Goal: Task Accomplishment & Management: Use online tool/utility

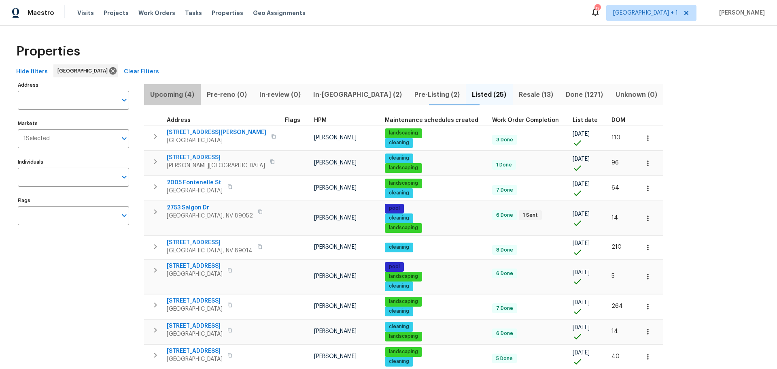
click at [175, 92] on span "Upcoming (4)" at bounding box center [172, 94] width 47 height 11
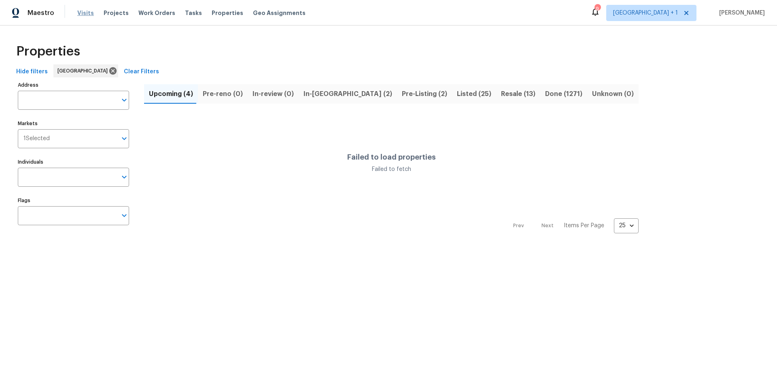
click at [83, 13] on span "Visits" at bounding box center [85, 13] width 17 height 8
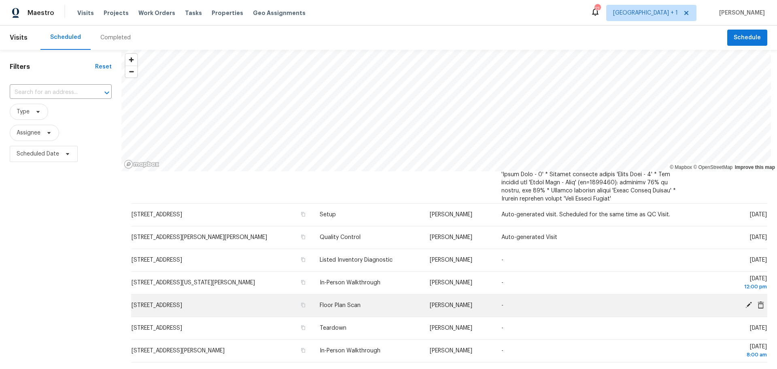
scroll to position [769, 0]
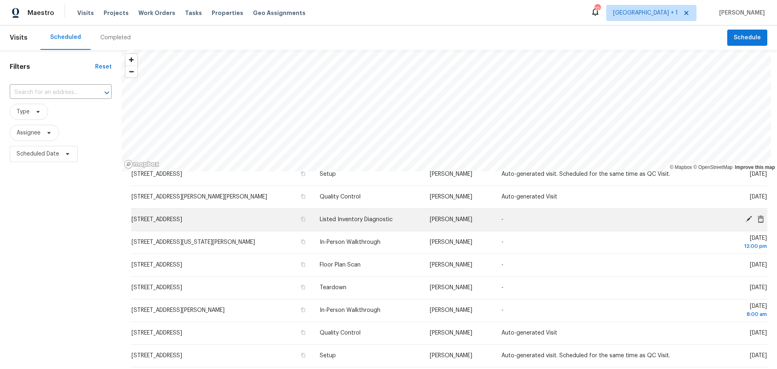
click at [745, 218] on icon at bounding box center [748, 218] width 7 height 7
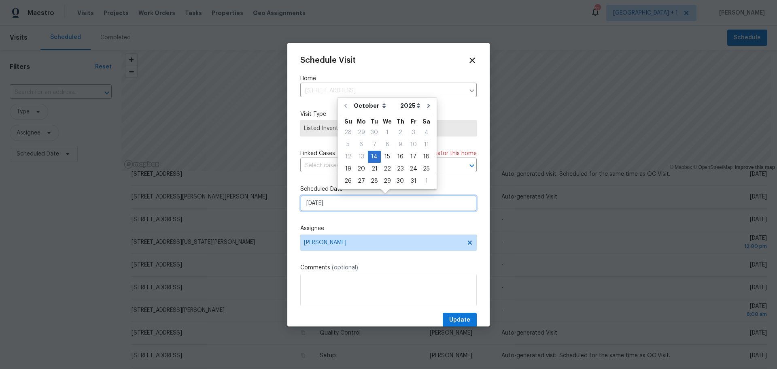
click at [351, 201] on input "[DATE]" at bounding box center [388, 203] width 177 height 16
click at [387, 158] on div "15" at bounding box center [387, 156] width 13 height 11
type input "[DATE]"
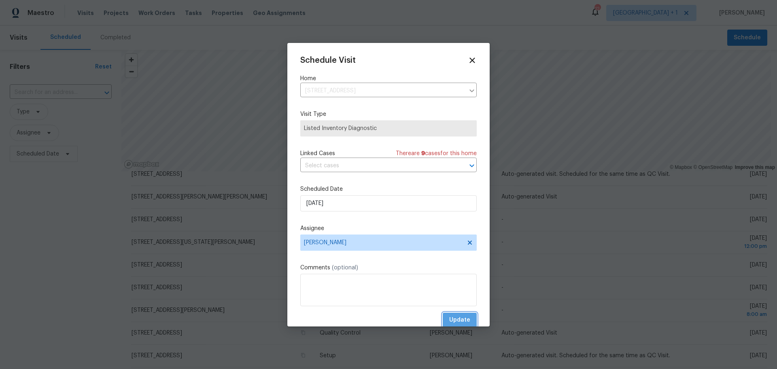
click at [456, 319] on span "Update" at bounding box center [459, 320] width 21 height 10
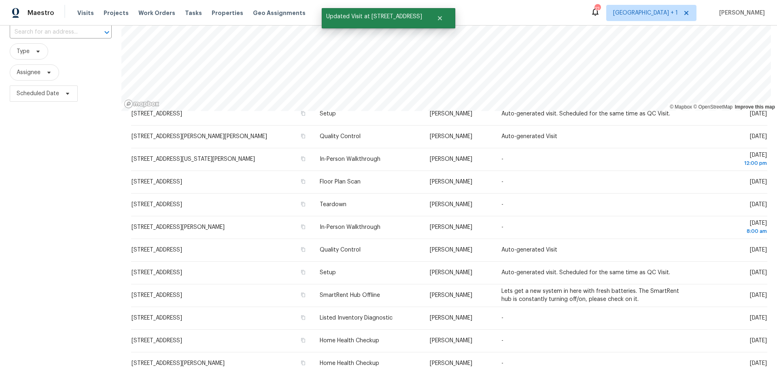
scroll to position [0, 0]
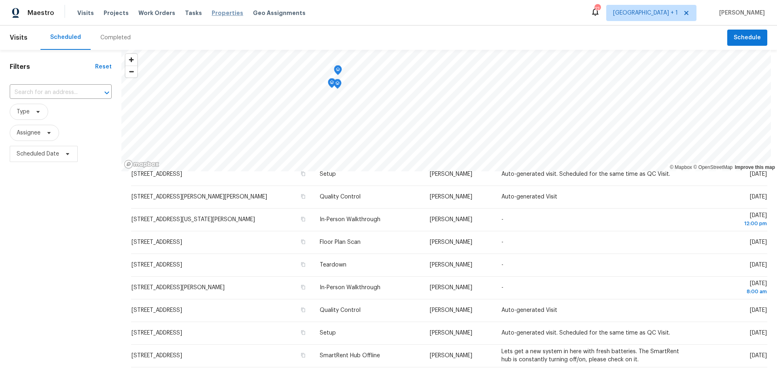
click at [219, 13] on span "Properties" at bounding box center [228, 13] width 32 height 8
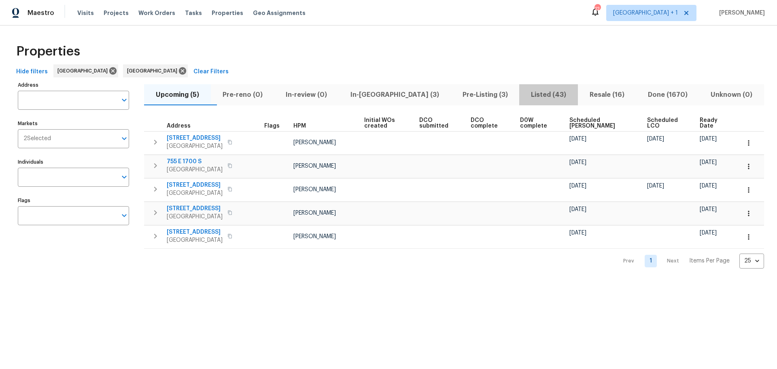
click at [524, 94] on span "Listed (43)" at bounding box center [548, 94] width 49 height 11
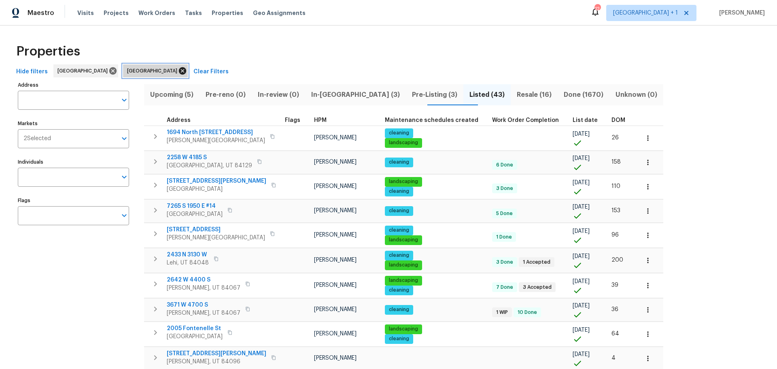
click at [179, 70] on icon at bounding box center [182, 70] width 7 height 7
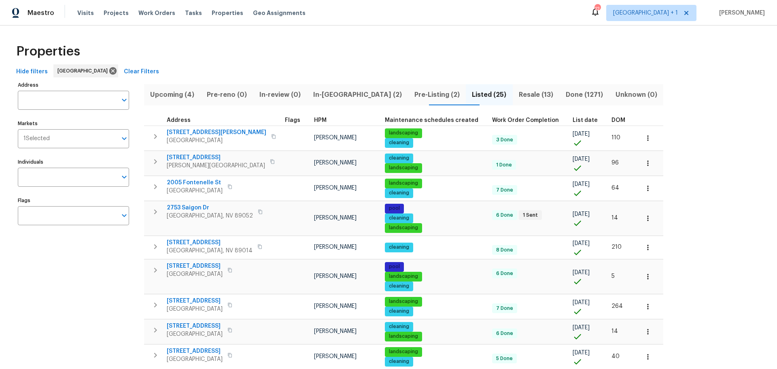
click at [612, 119] on span "DOM" at bounding box center [619, 120] width 14 height 6
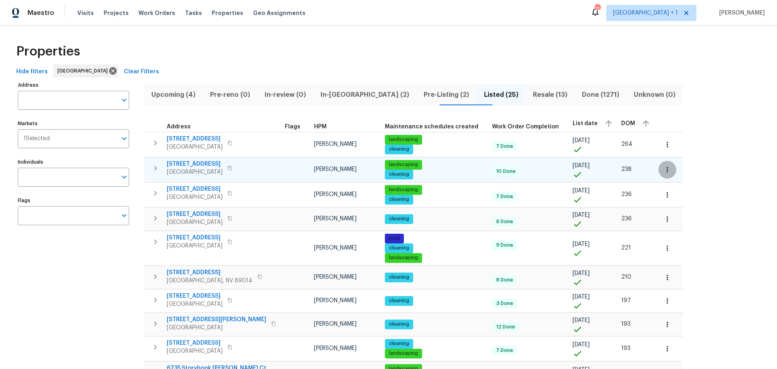
click at [664, 167] on icon "button" at bounding box center [668, 170] width 8 height 8
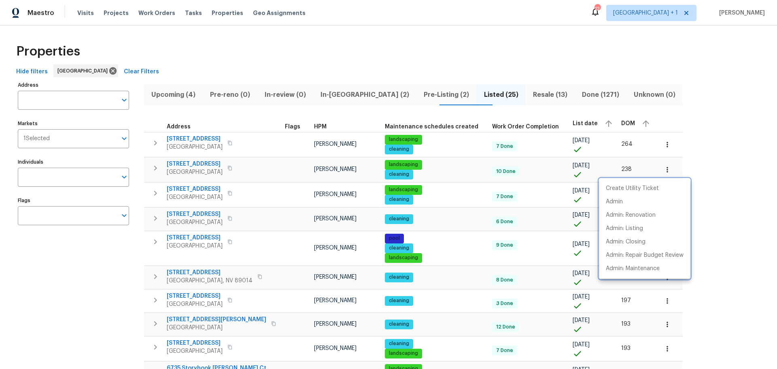
click at [202, 166] on div at bounding box center [388, 184] width 777 height 369
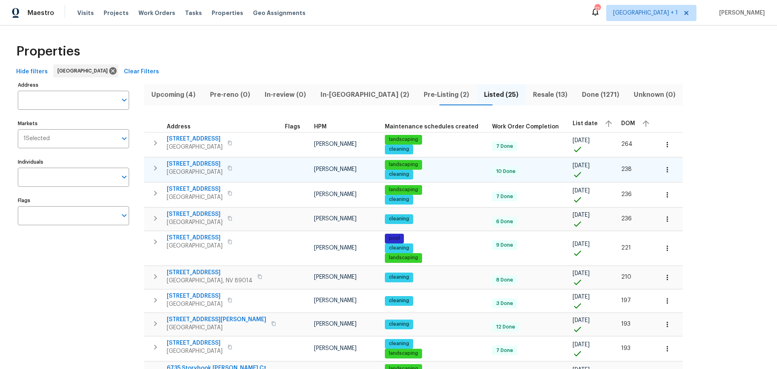
click at [203, 166] on span "2456 Palmridge Dr" at bounding box center [195, 164] width 56 height 8
click at [210, 216] on span "6701 Squaw Mountain Dr Unit 201" at bounding box center [195, 214] width 56 height 8
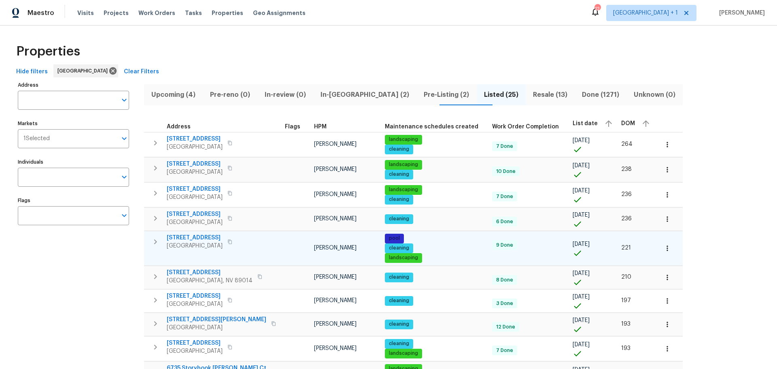
scroll to position [40, 0]
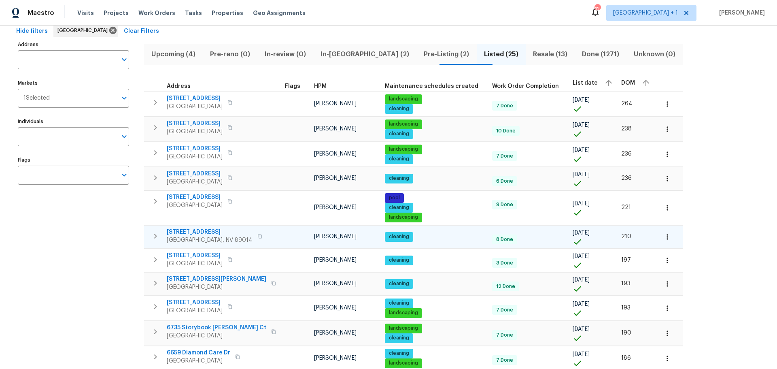
click at [245, 234] on span "1575 W Warm Springs Rd Unit 1111" at bounding box center [210, 232] width 86 height 8
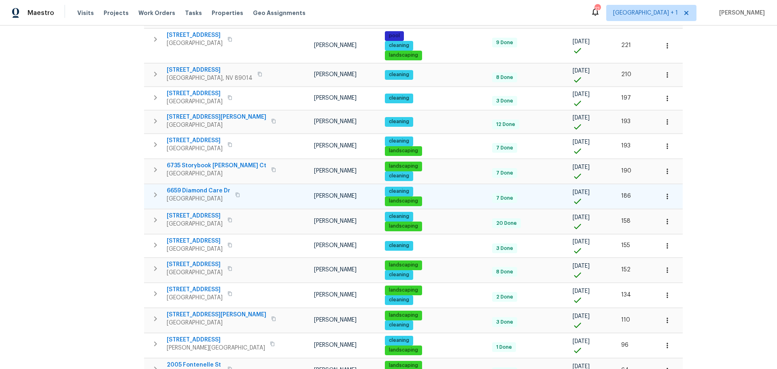
scroll to position [243, 0]
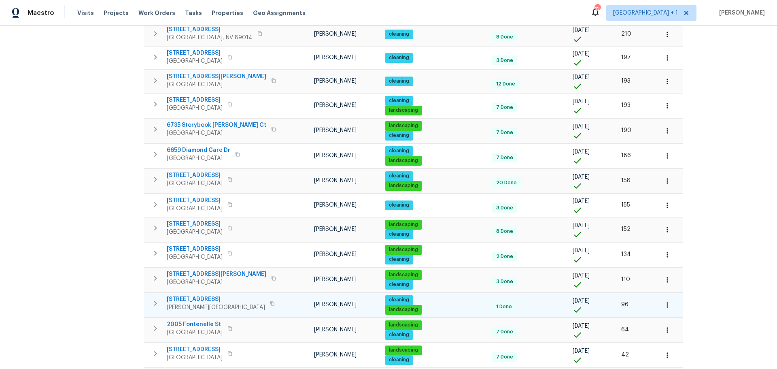
click at [188, 298] on span "3499 Brezine Ave" at bounding box center [216, 299] width 98 height 8
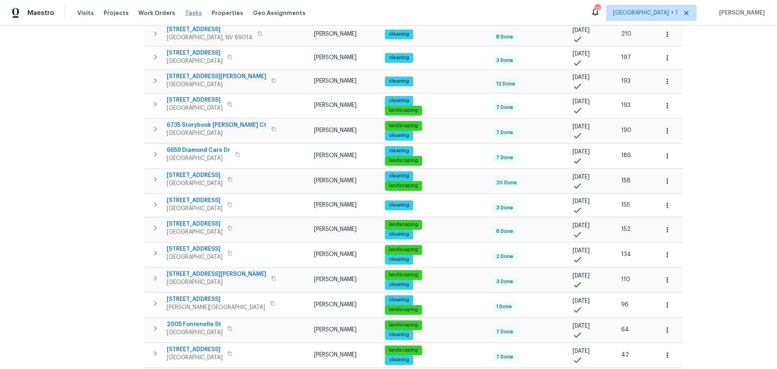
click at [185, 13] on span "Tasks" at bounding box center [193, 13] width 17 height 6
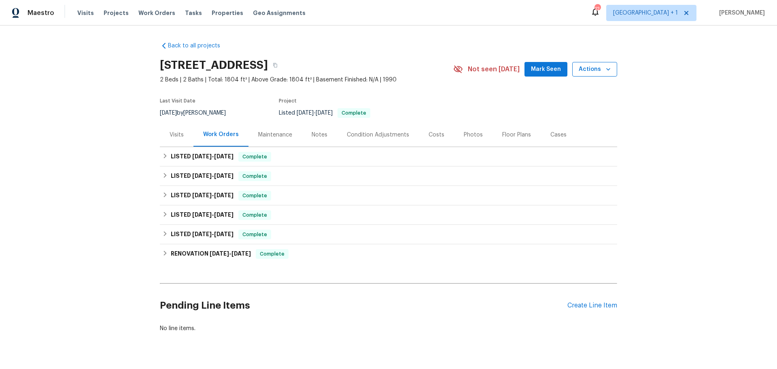
click at [594, 68] on span "Actions" at bounding box center [595, 69] width 32 height 10
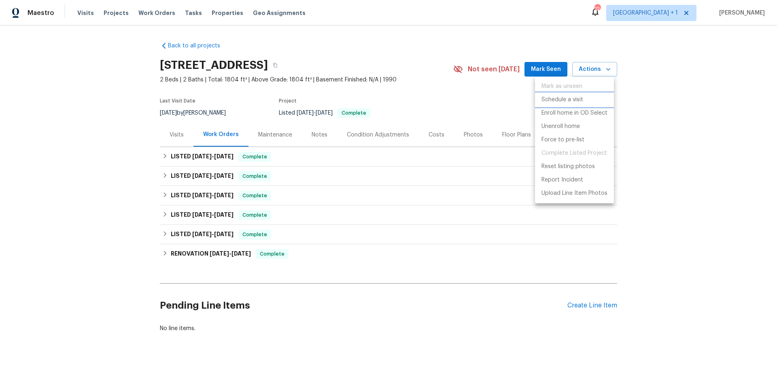
click at [592, 99] on li "Schedule a visit" at bounding box center [574, 99] width 79 height 13
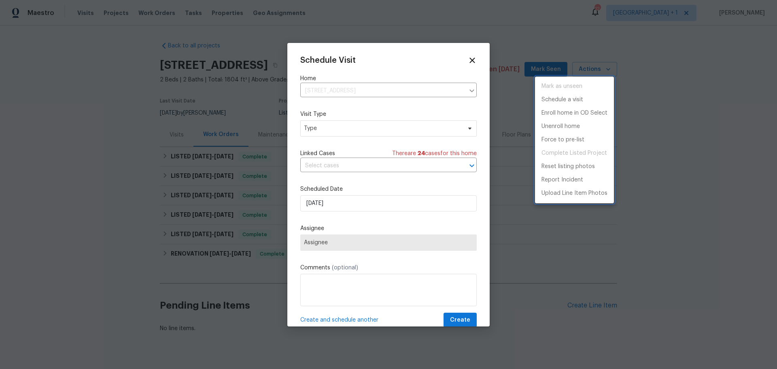
click at [341, 130] on div at bounding box center [388, 184] width 777 height 369
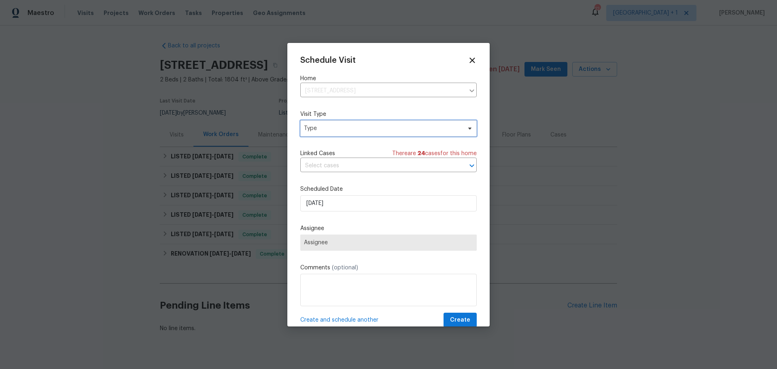
click at [341, 130] on span "Type" at bounding box center [383, 128] width 158 height 8
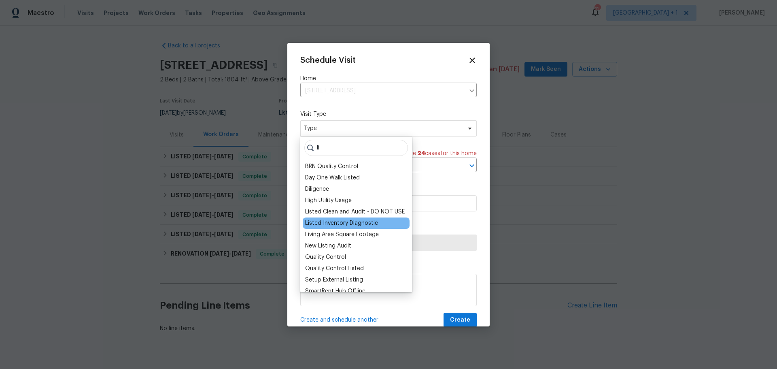
type input "li"
click at [357, 220] on div "Listed Inventory Diagnostic" at bounding box center [341, 223] width 73 height 8
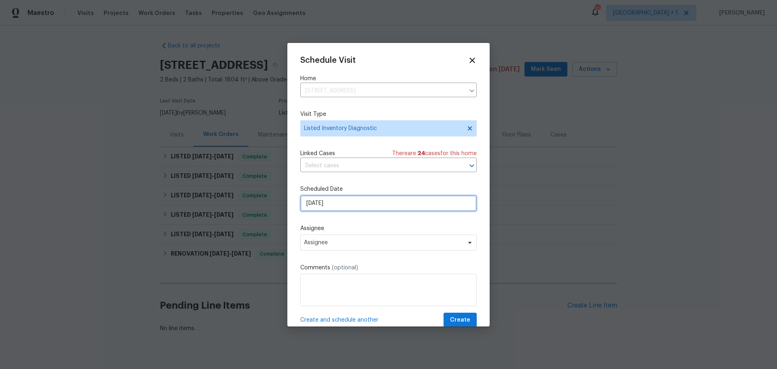
click at [341, 207] on input "10/14/2025" at bounding box center [388, 203] width 177 height 16
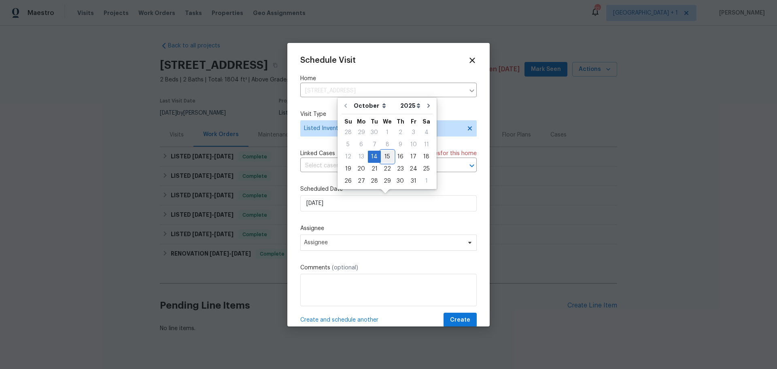
click at [384, 157] on div "15" at bounding box center [387, 156] width 13 height 11
type input "10/15/2025"
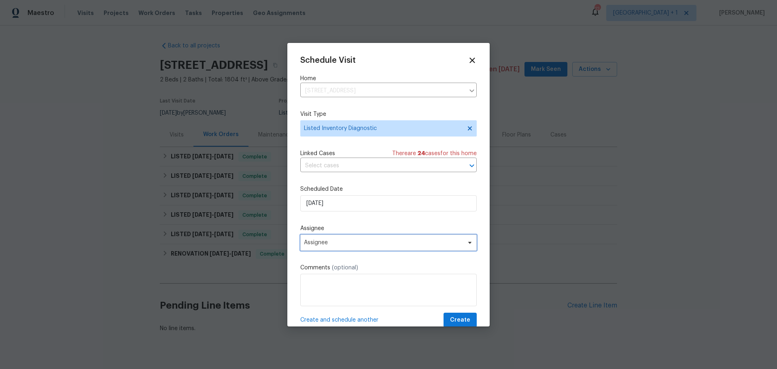
click at [336, 239] on span "Assignee" at bounding box center [383, 242] width 159 height 6
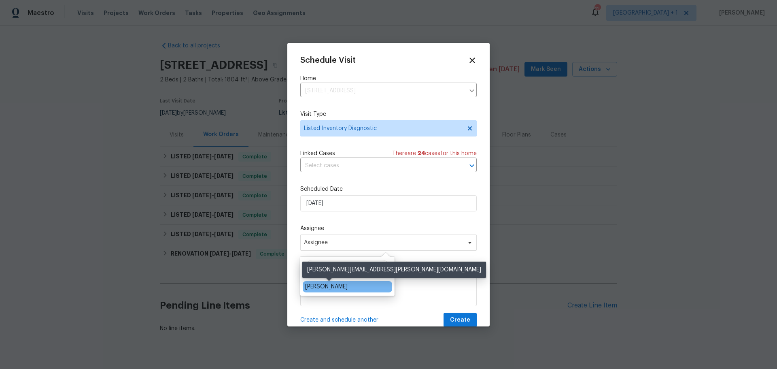
type input "Jeremy"
click at [326, 285] on div "[PERSON_NAME]" at bounding box center [326, 287] width 43 height 8
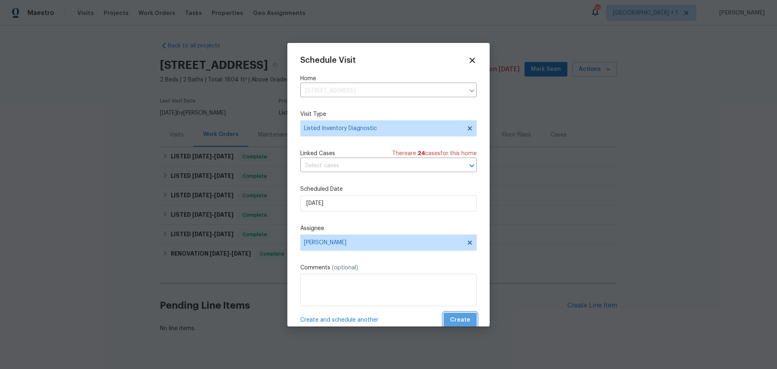
click at [458, 319] on span "Create" at bounding box center [460, 320] width 20 height 10
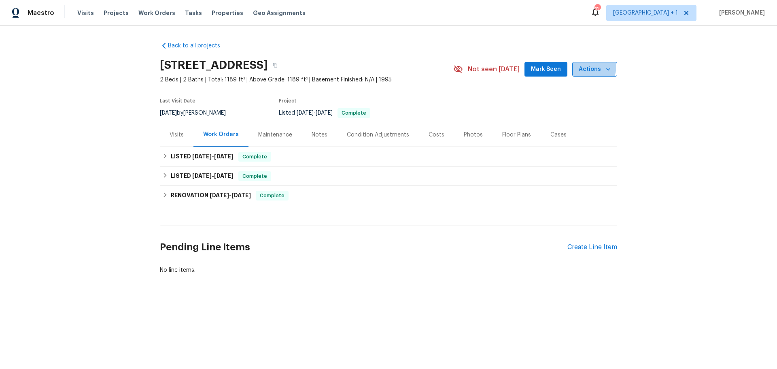
click at [583, 70] on span "Actions" at bounding box center [595, 69] width 32 height 10
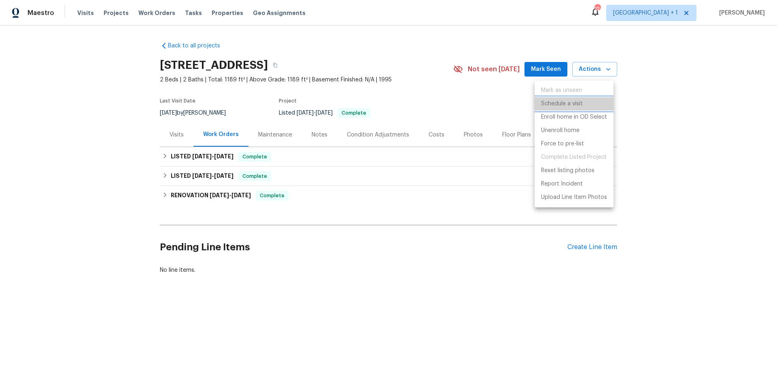
click at [581, 104] on p "Schedule a visit" at bounding box center [562, 104] width 42 height 9
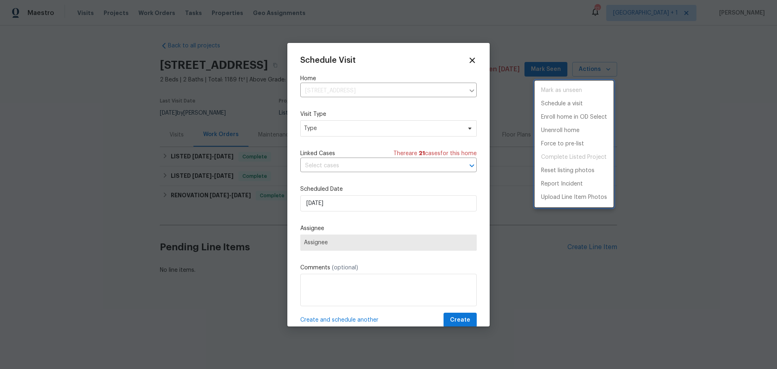
click at [339, 203] on div at bounding box center [388, 184] width 777 height 369
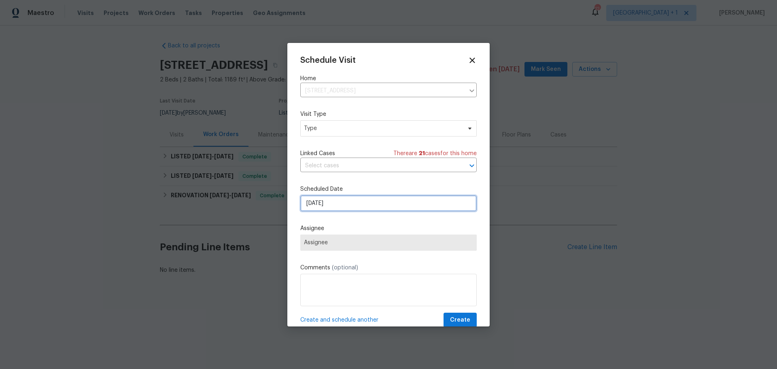
click at [344, 204] on input "10/14/2025" at bounding box center [388, 203] width 177 height 16
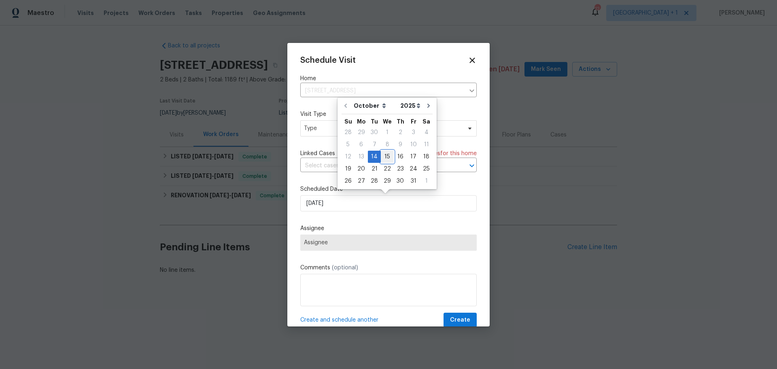
click at [389, 160] on div "15" at bounding box center [387, 156] width 13 height 11
type input "10/15/2025"
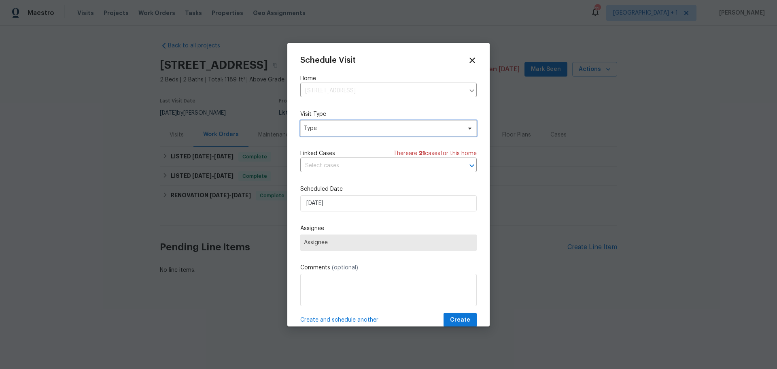
click at [376, 129] on span "Type" at bounding box center [383, 128] width 158 height 8
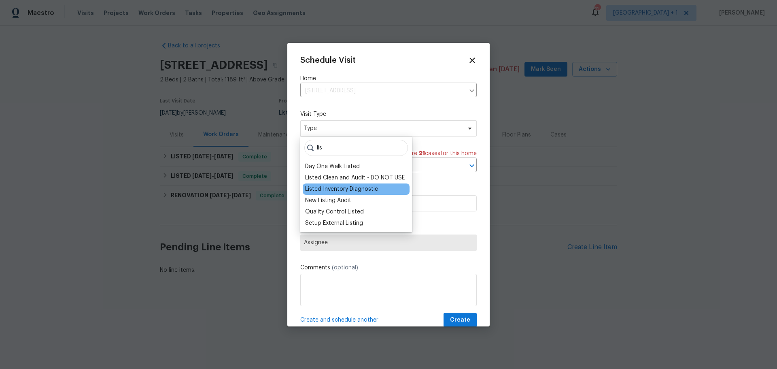
type input "lis"
click at [334, 187] on div "Listed Inventory Diagnostic" at bounding box center [341, 189] width 73 height 8
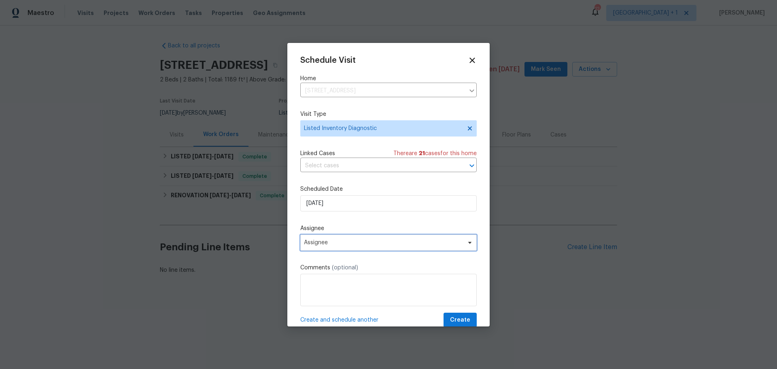
click at [345, 243] on span "Assignee" at bounding box center [383, 242] width 159 height 6
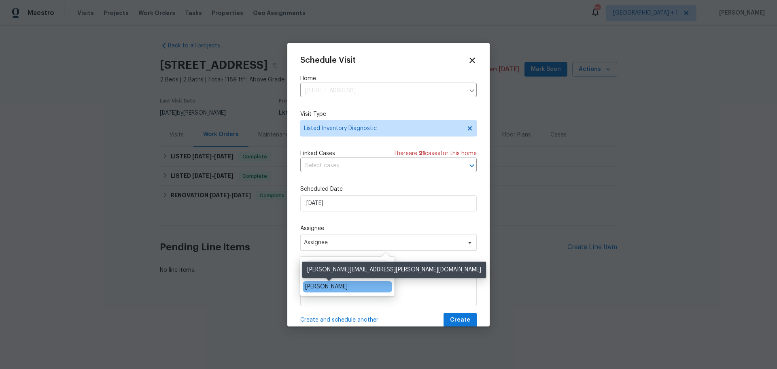
type input "jeremy"
click at [331, 284] on div "[PERSON_NAME]" at bounding box center [326, 287] width 43 height 8
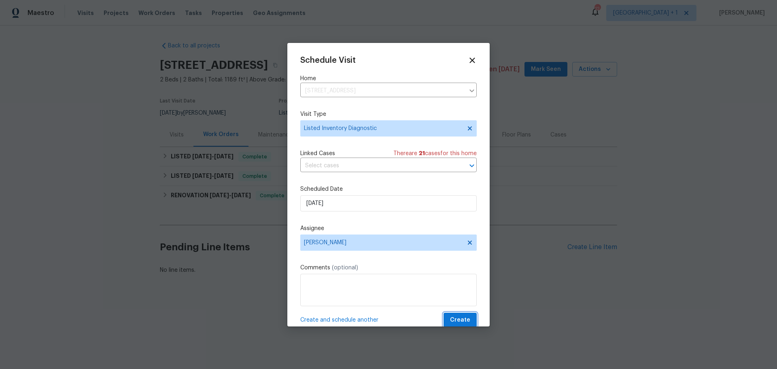
click at [450, 317] on span "Create" at bounding box center [460, 320] width 20 height 10
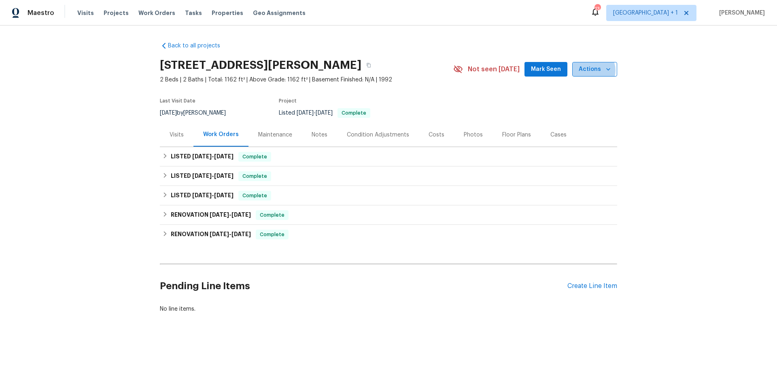
click at [591, 75] on span "Actions" at bounding box center [595, 69] width 32 height 10
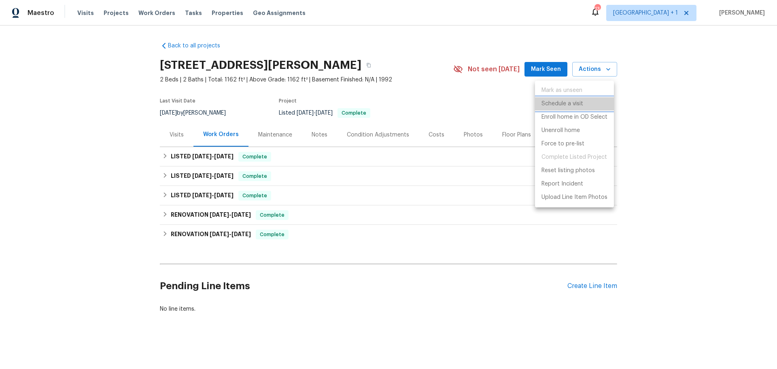
click at [557, 102] on p "Schedule a visit" at bounding box center [563, 104] width 42 height 9
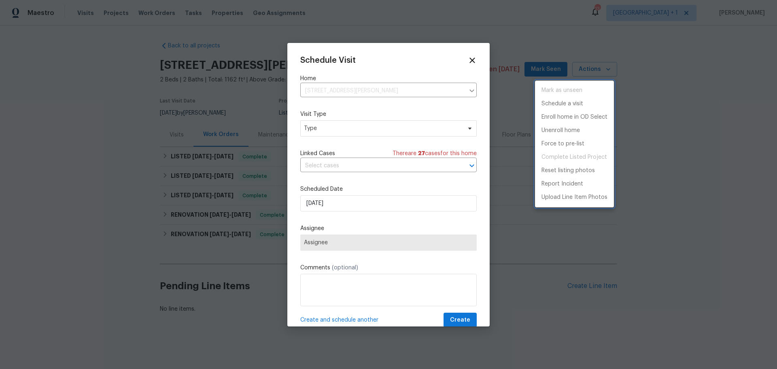
click at [341, 131] on div at bounding box center [388, 184] width 777 height 369
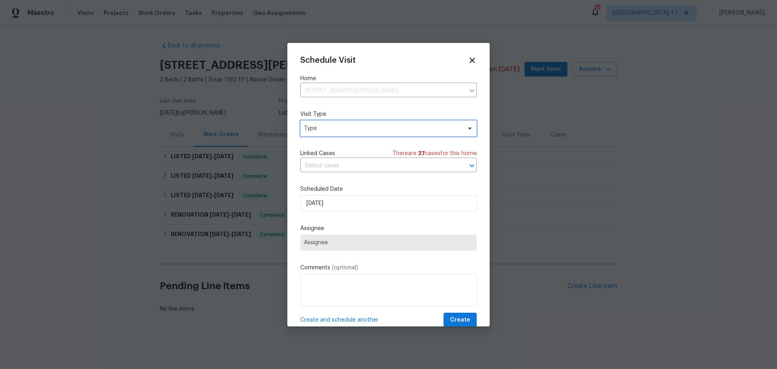
click at [341, 131] on span "Type" at bounding box center [383, 128] width 158 height 8
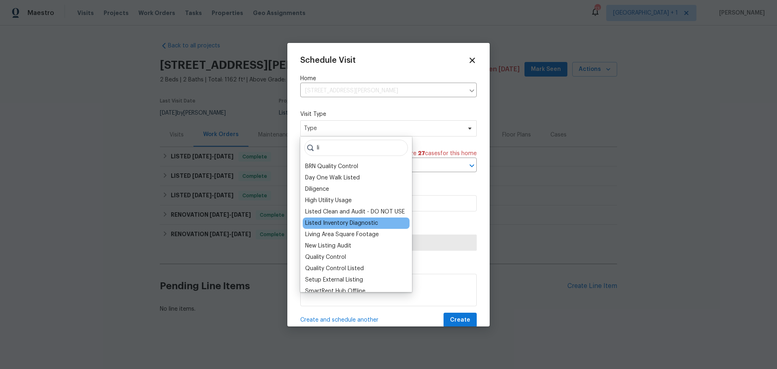
type input "li"
click at [339, 226] on div "Listed Inventory Diagnostic" at bounding box center [341, 223] width 73 height 8
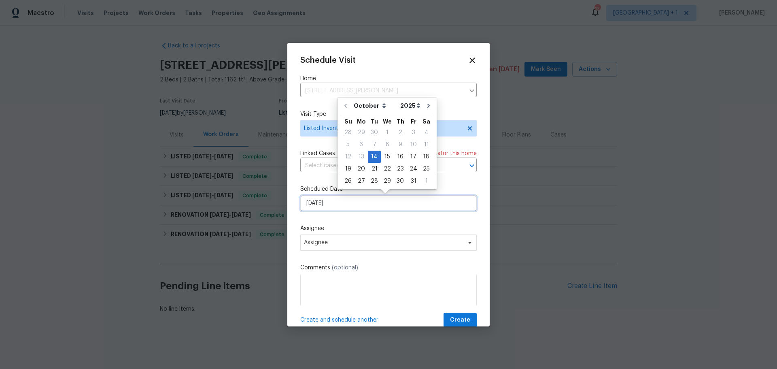
click at [338, 203] on input "[DATE]" at bounding box center [388, 203] width 177 height 16
click at [385, 155] on div "15" at bounding box center [387, 156] width 13 height 11
type input "[DATE]"
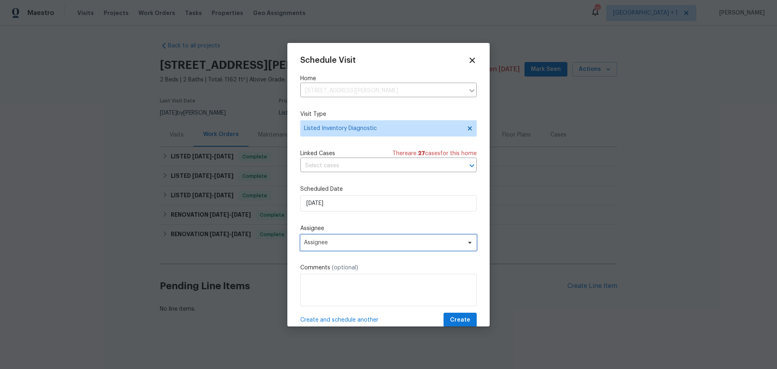
click at [352, 248] on span "Assignee" at bounding box center [388, 242] width 177 height 16
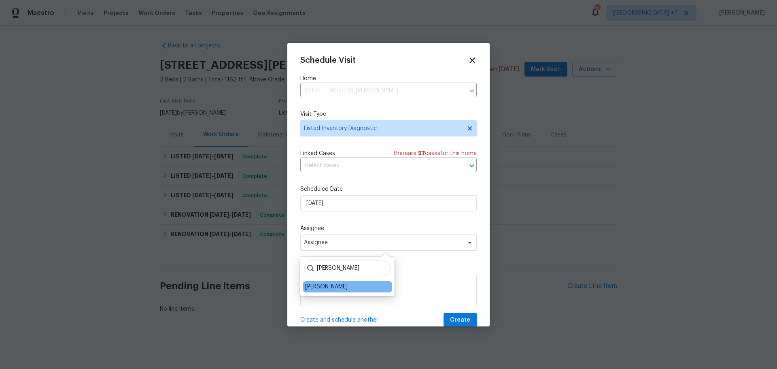
type input "[PERSON_NAME]"
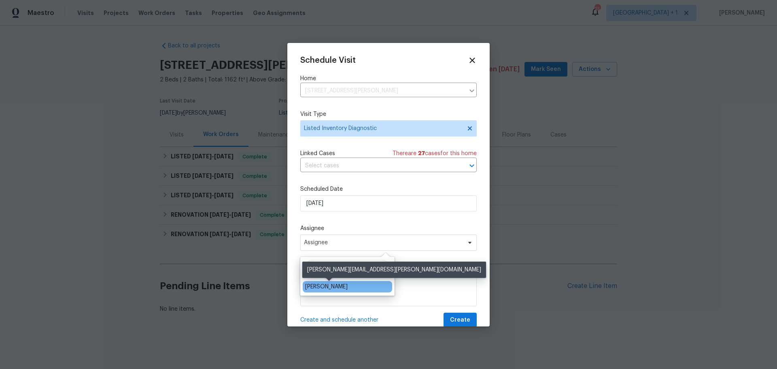
click at [336, 290] on div "[PERSON_NAME]" at bounding box center [326, 287] width 43 height 8
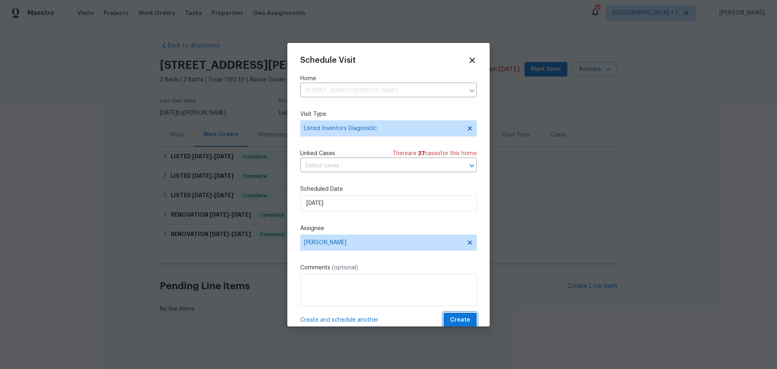
click at [462, 319] on span "Create" at bounding box center [460, 320] width 20 height 10
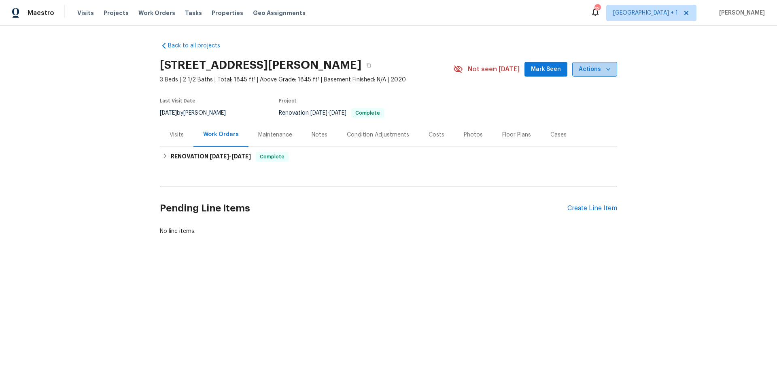
click at [599, 72] on span "Actions" at bounding box center [595, 69] width 32 height 10
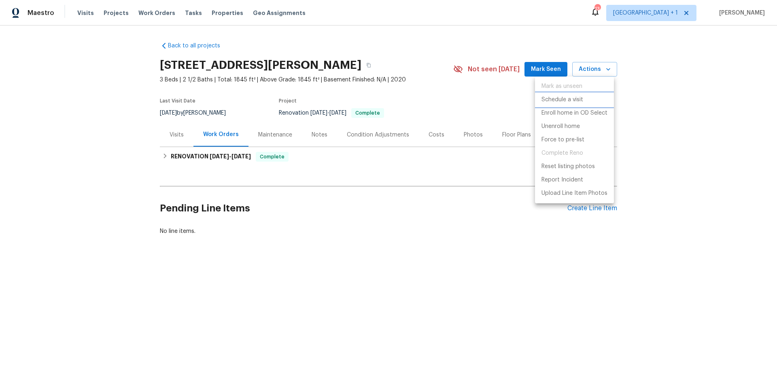
click at [564, 102] on p "Schedule a visit" at bounding box center [563, 100] width 42 height 9
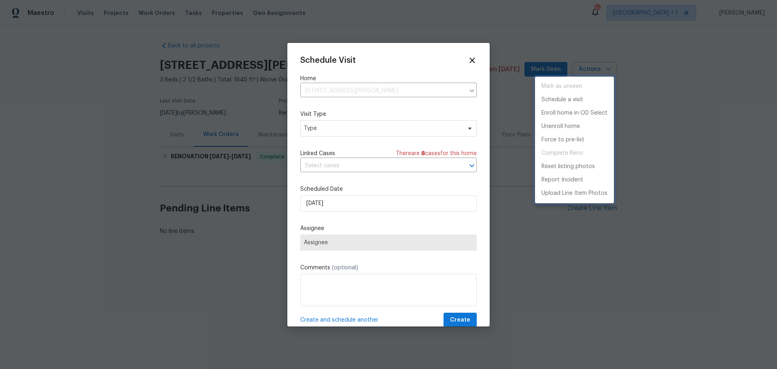
click at [364, 130] on div at bounding box center [388, 184] width 777 height 369
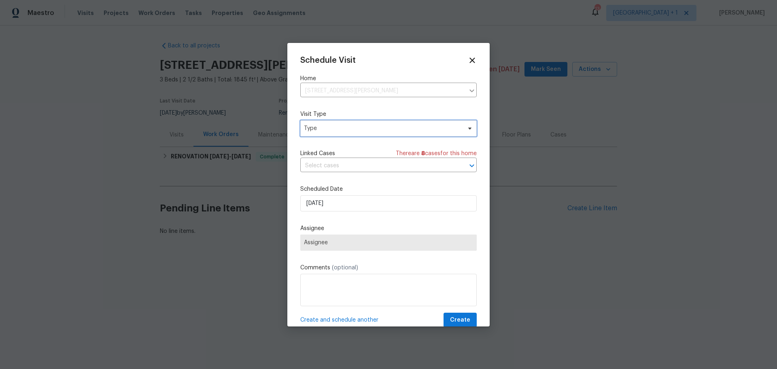
click at [364, 130] on span "Type" at bounding box center [383, 128] width 158 height 8
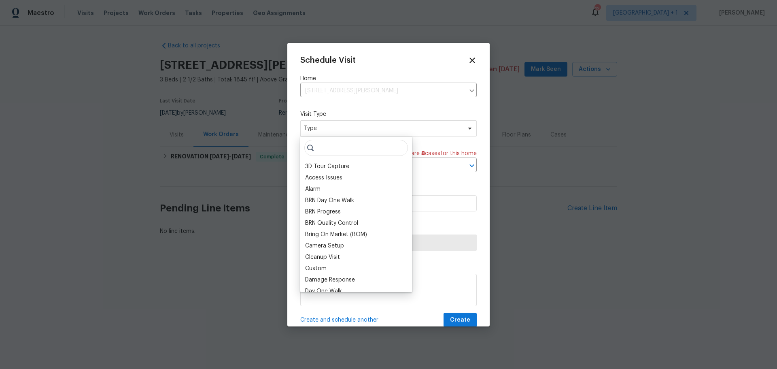
click at [364, 130] on span "Type" at bounding box center [383, 128] width 158 height 8
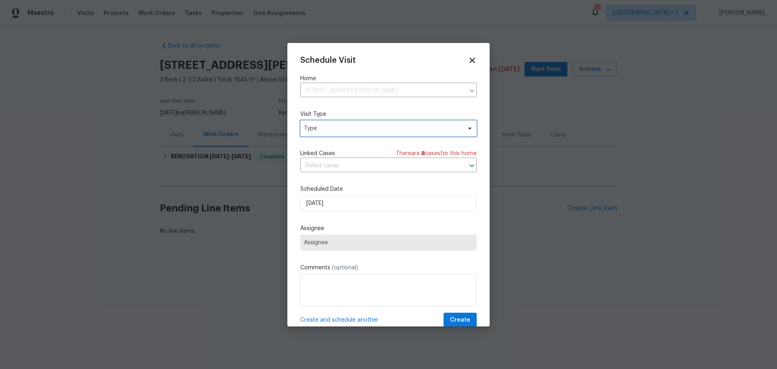
click at [364, 130] on span "Type" at bounding box center [383, 128] width 158 height 8
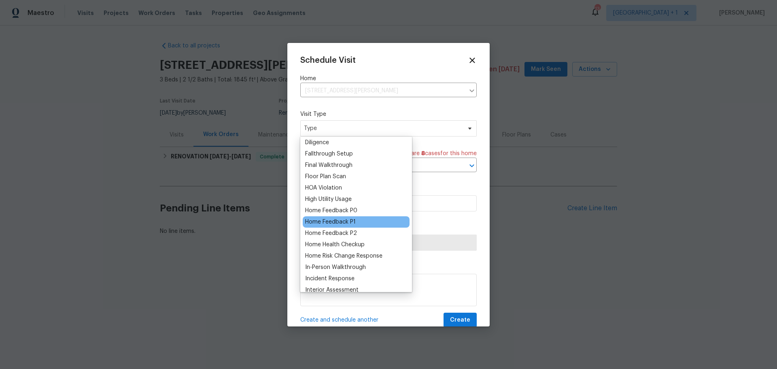
scroll to position [202, 0]
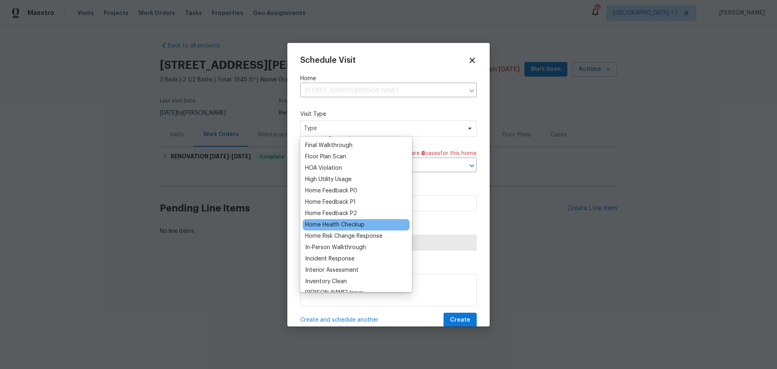
click at [349, 227] on div "Home Health Checkup" at bounding box center [335, 225] width 60 height 8
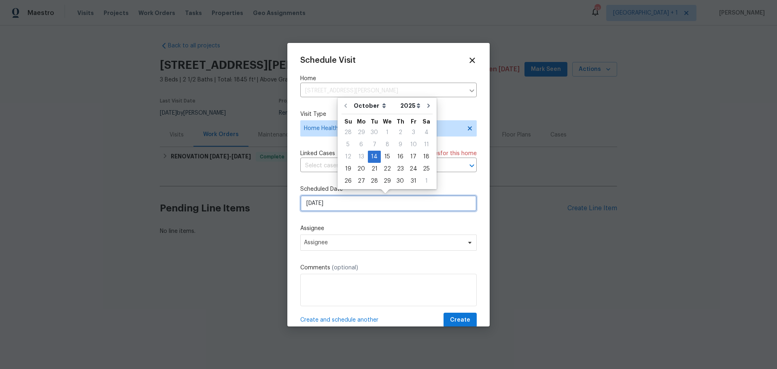
click at [334, 204] on input "[DATE]" at bounding box center [388, 203] width 177 height 16
click at [384, 155] on div "15" at bounding box center [387, 156] width 13 height 11
type input "[DATE]"
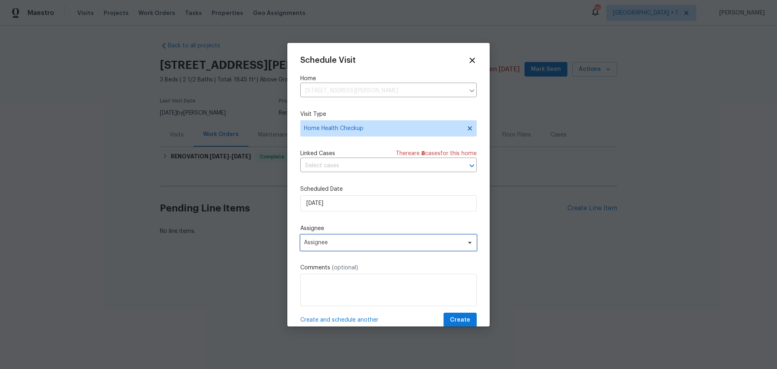
click at [351, 241] on span "Assignee" at bounding box center [383, 242] width 159 height 6
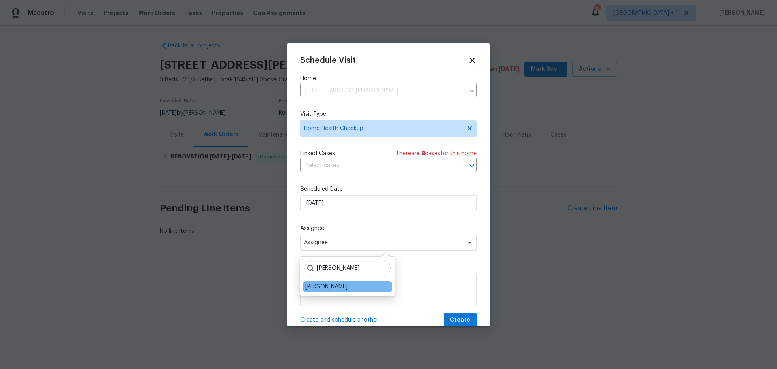
type input "[PERSON_NAME]"
click at [337, 289] on div "[PERSON_NAME]" at bounding box center [326, 287] width 43 height 8
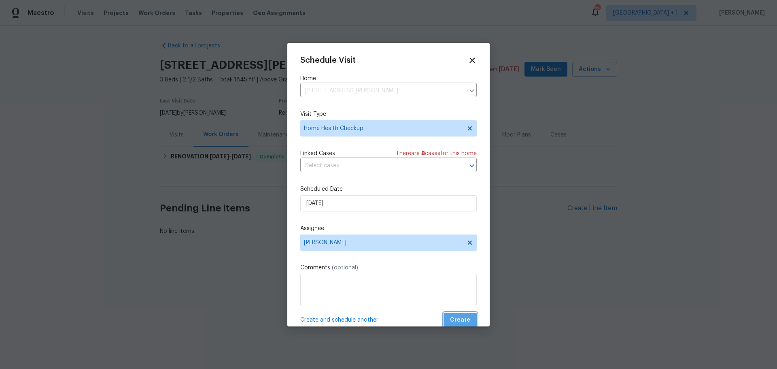
click at [459, 313] on button "Create" at bounding box center [460, 320] width 33 height 15
